Goal: Ask a question

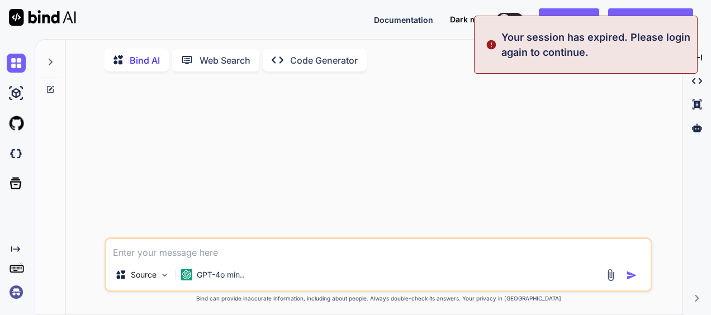
click at [186, 253] on textarea at bounding box center [378, 249] width 545 height 20
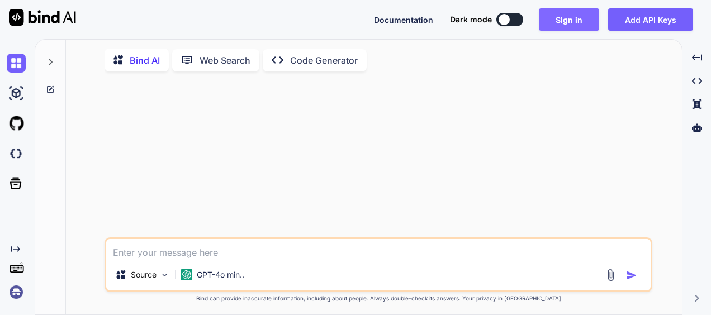
click at [558, 23] on button "Sign in" at bounding box center [569, 19] width 60 height 22
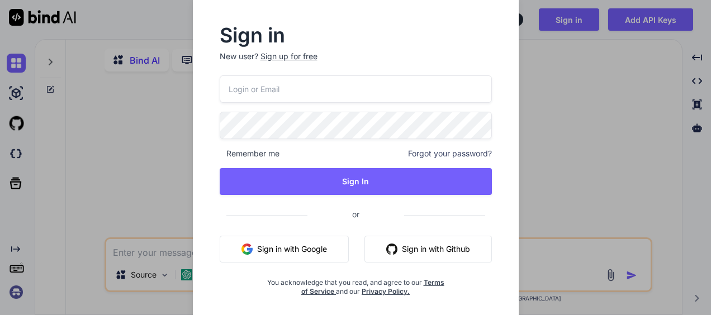
type textarea "x"
click at [281, 251] on button "Sign in with Google" at bounding box center [284, 249] width 129 height 27
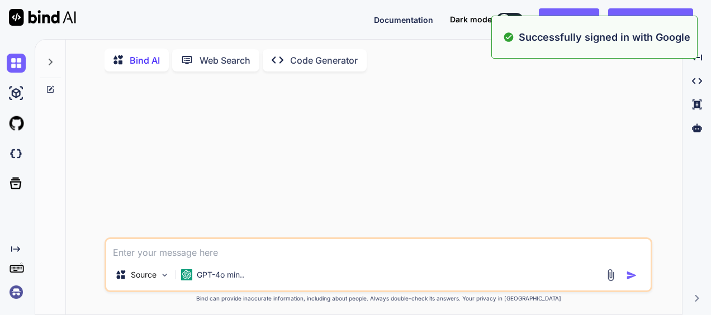
click at [220, 255] on textarea at bounding box center [378, 249] width 545 height 20
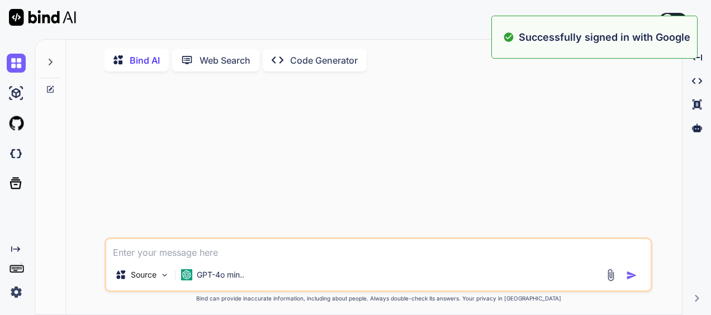
paste textarea "import torch import torch.nn as nn import torchvision.transforms as transforms …"
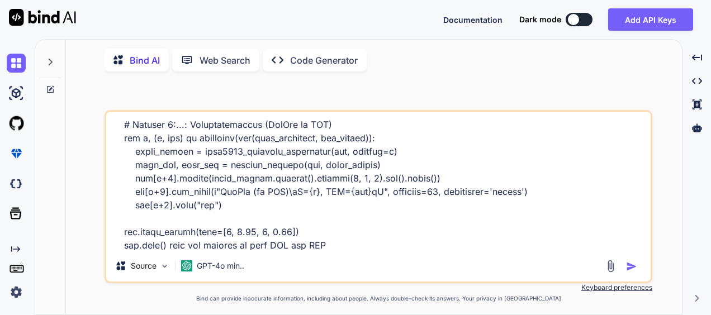
click at [207, 248] on textarea at bounding box center [378, 181] width 545 height 139
click at [404, 251] on textarea at bounding box center [378, 181] width 545 height 139
paste textarea "Final_convergence_annotations"
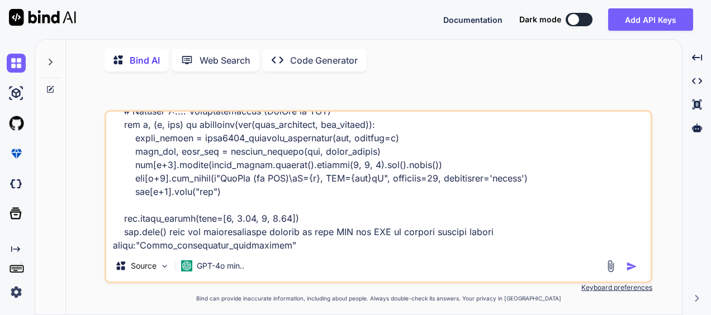
click at [299, 247] on textarea at bounding box center [378, 181] width 545 height 139
type textarea "import torch import torch.nn as nn import torchvision.transforms as transforms …"
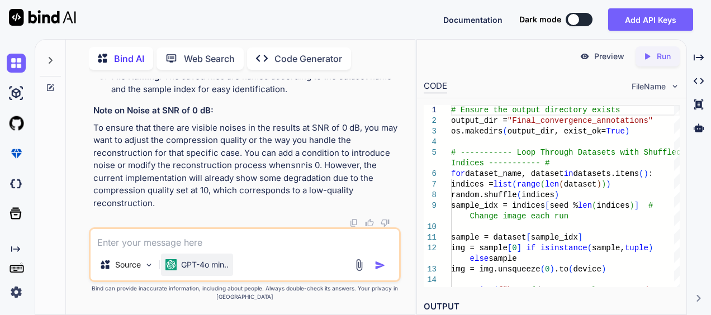
scroll to position [1417, 0]
click at [183, 245] on textarea at bounding box center [245, 239] width 309 height 20
type textarea "show fully code"
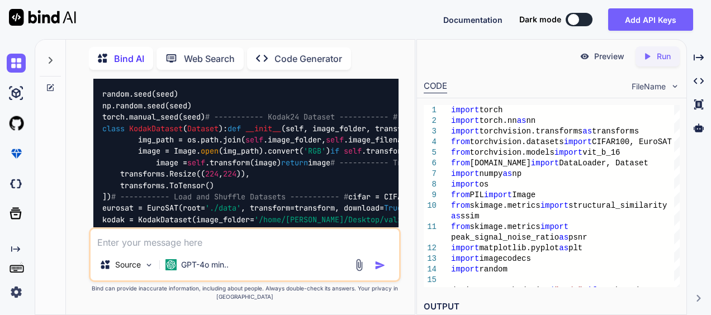
scroll to position [1748, 0]
